Goal: Navigation & Orientation: Find specific page/section

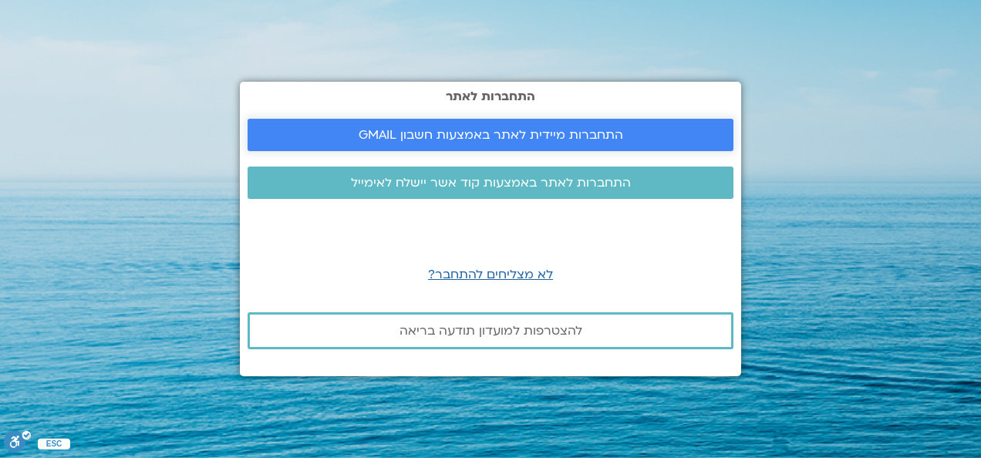
click at [430, 135] on span "התחברות מיידית לאתר באמצעות חשבון GMAIL" at bounding box center [491, 135] width 265 height 14
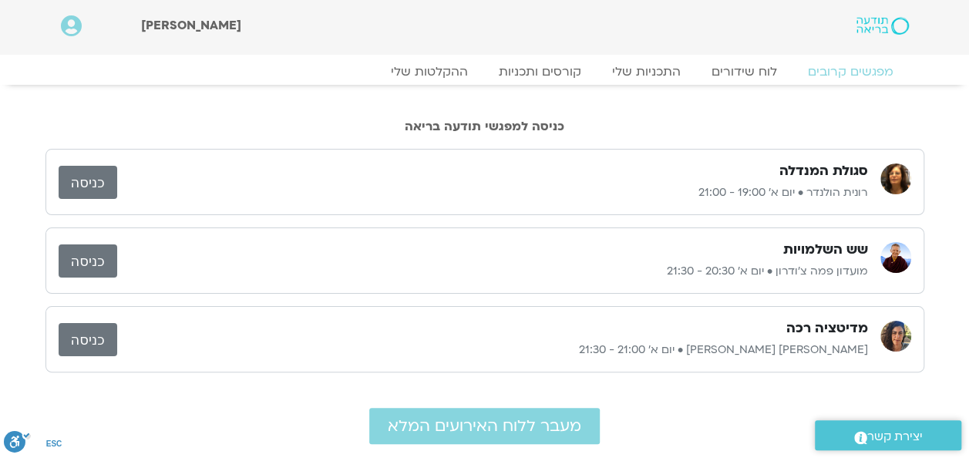
click at [75, 256] on link "כניסה" at bounding box center [88, 260] width 59 height 33
